Goal: Check status: Check status

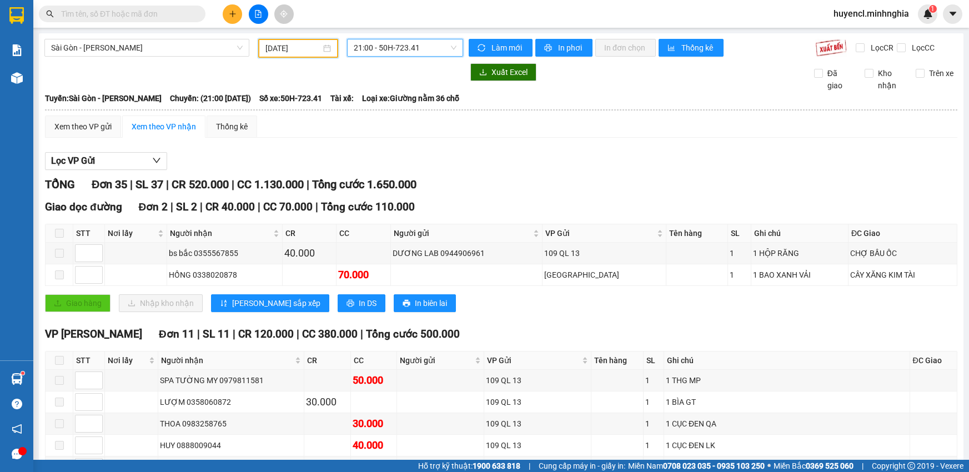
click at [311, 51] on input "[DATE]" at bounding box center [293, 48] width 56 height 12
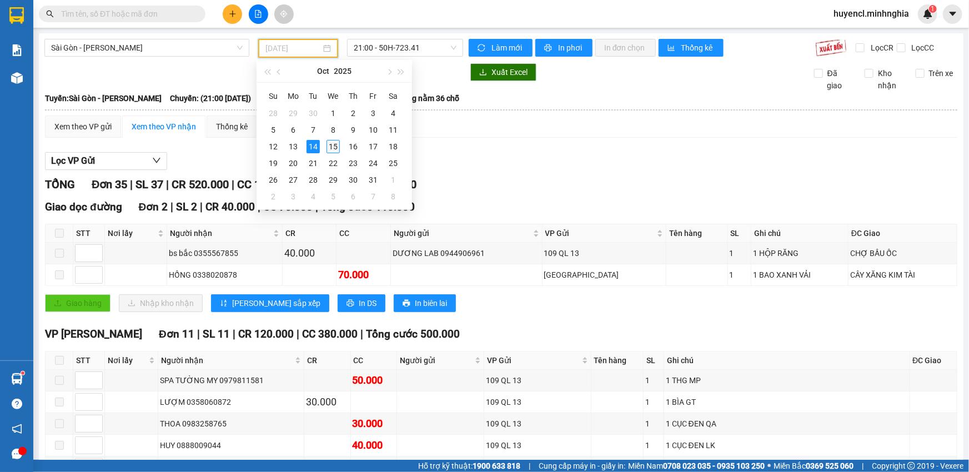
click at [334, 148] on div "15" at bounding box center [332, 146] width 13 height 13
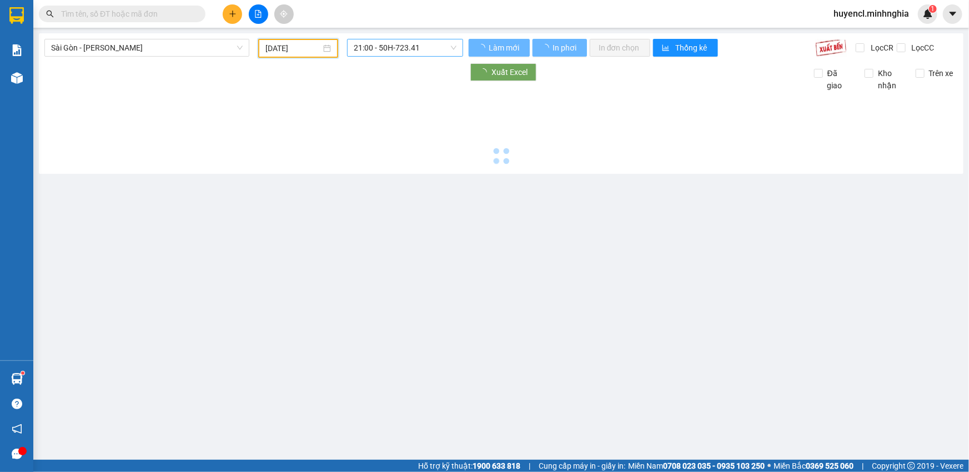
type input "[DATE]"
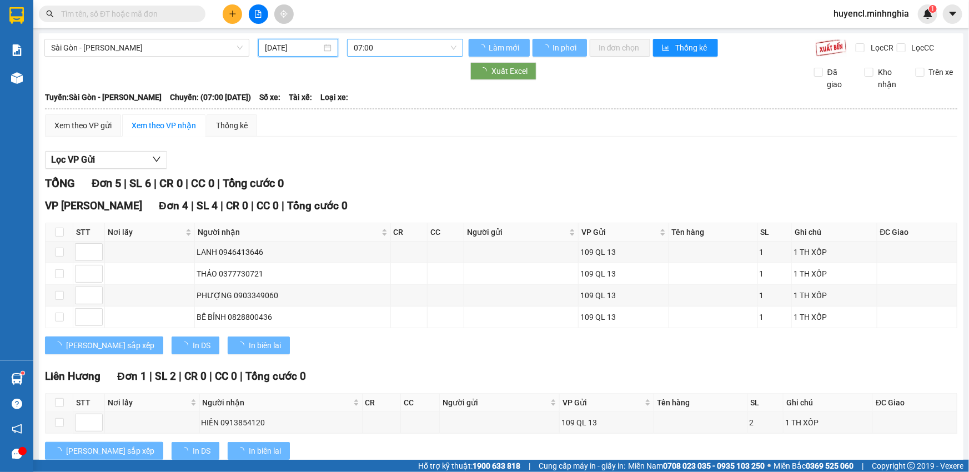
click at [421, 46] on span "07:00" at bounding box center [405, 47] width 103 height 17
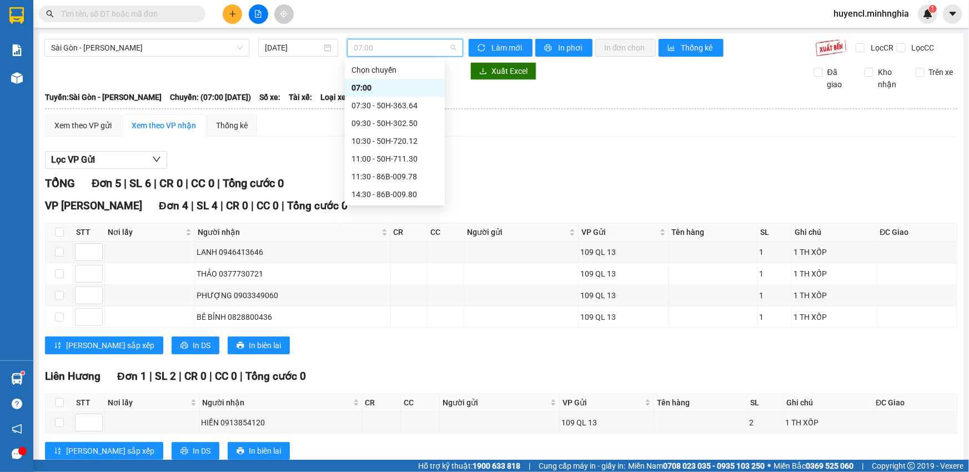
scroll to position [17, 0]
click at [429, 91] on div "07:30 - 50H-363.64" at bounding box center [394, 88] width 87 height 12
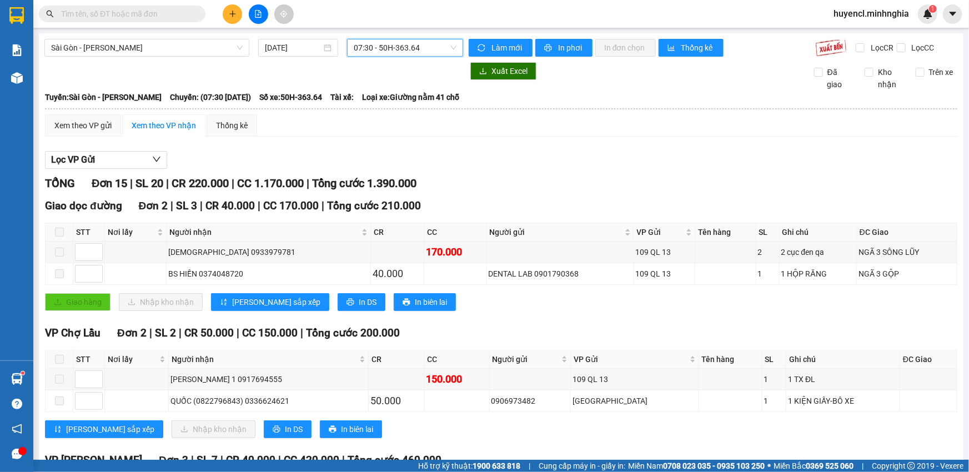
click at [385, 51] on span "07:30 - 50H-363.64" at bounding box center [405, 47] width 103 height 17
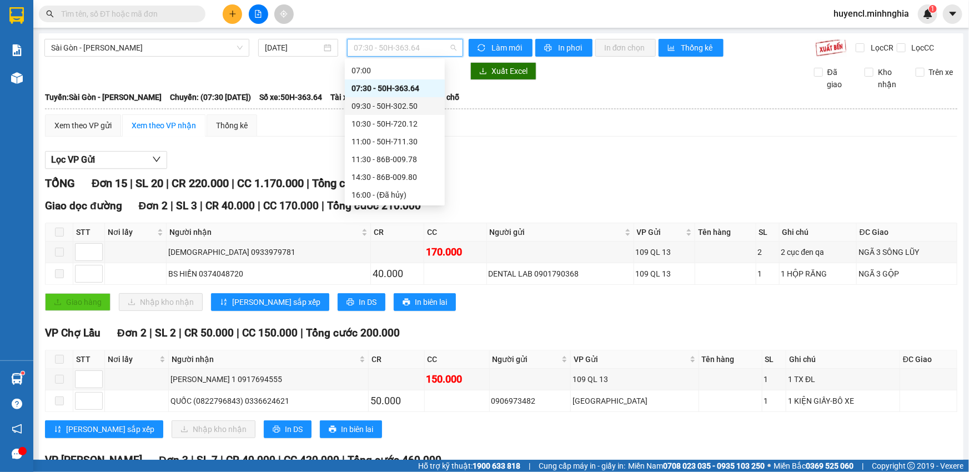
click at [411, 105] on div "09:30 - 50H-302.50" at bounding box center [394, 106] width 87 height 12
